Goal: Book appointment/travel/reservation

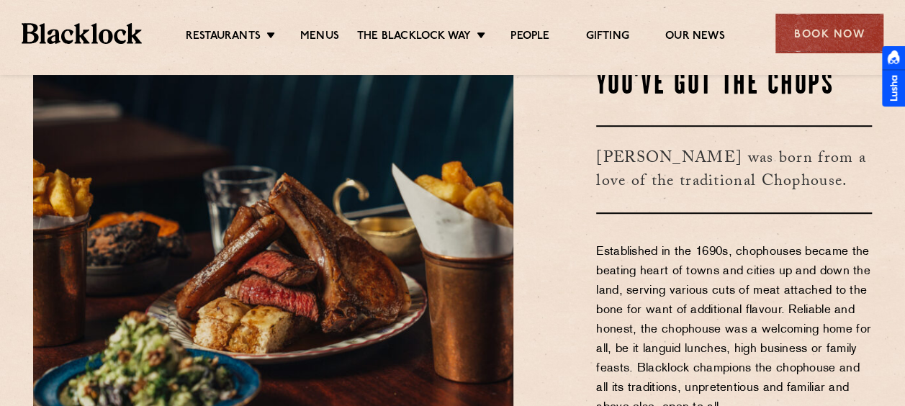
scroll to position [432, 0]
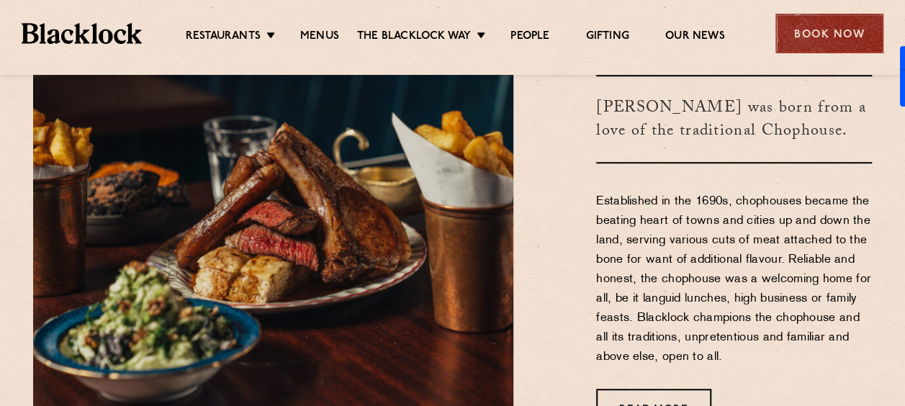
click at [850, 37] on div "Book Now" at bounding box center [829, 34] width 108 height 40
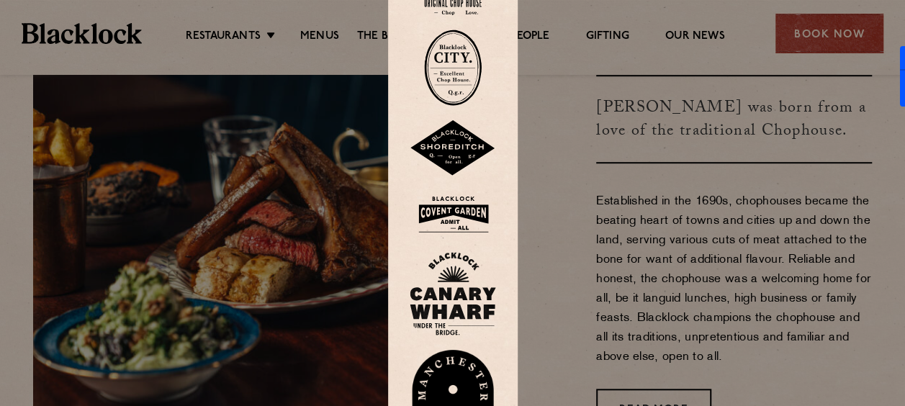
click at [455, 77] on img at bounding box center [453, 68] width 58 height 76
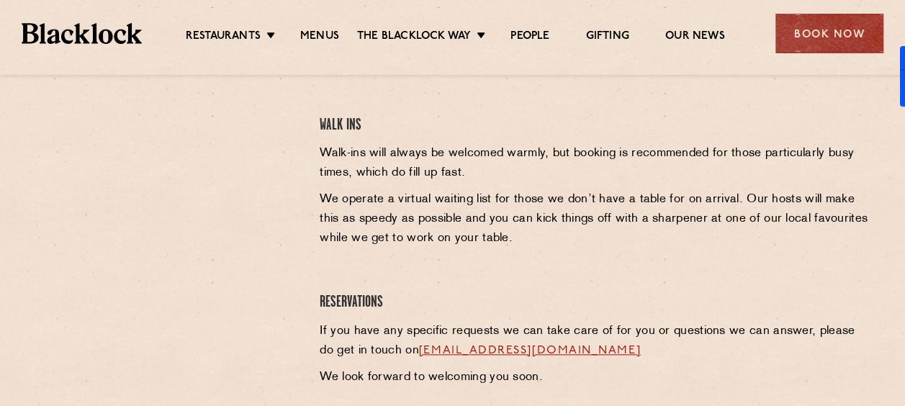
scroll to position [432, 0]
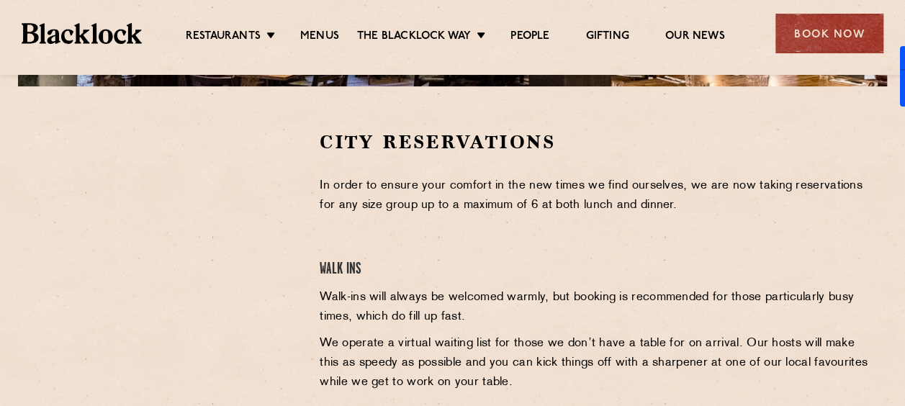
drag, startPoint x: 290, startPoint y: 200, endPoint x: 241, endPoint y: 184, distance: 51.4
click at [288, 200] on div at bounding box center [165, 238] width 265 height 217
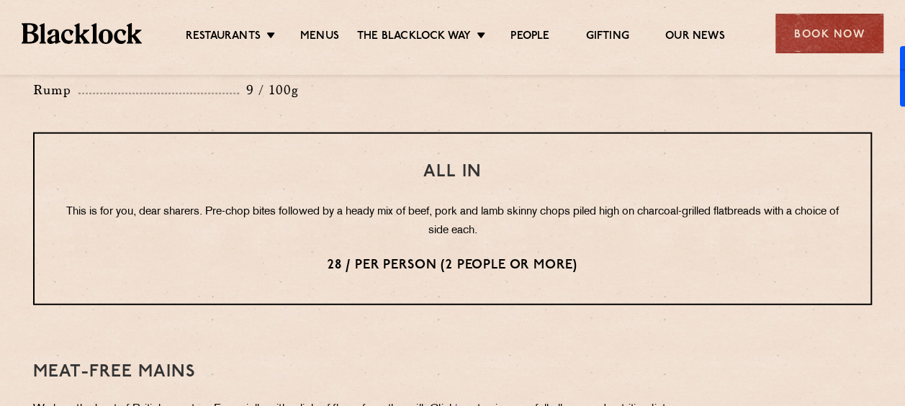
scroll to position [1799, 0]
